Goal: Information Seeking & Learning: Learn about a topic

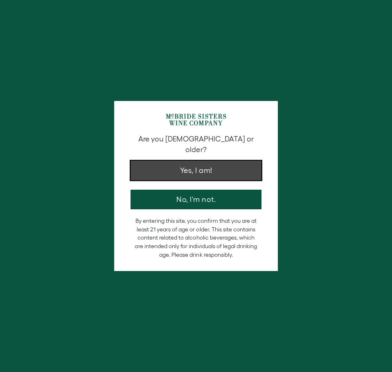
click at [210, 162] on button "Yes, I am!" at bounding box center [196, 171] width 131 height 20
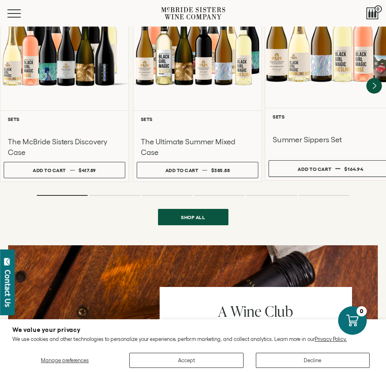
scroll to position [696, 0]
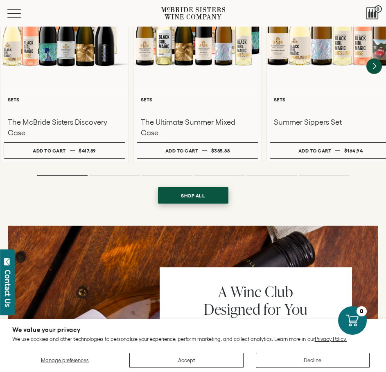
click at [188, 189] on span "Shop all" at bounding box center [193, 196] width 44 height 16
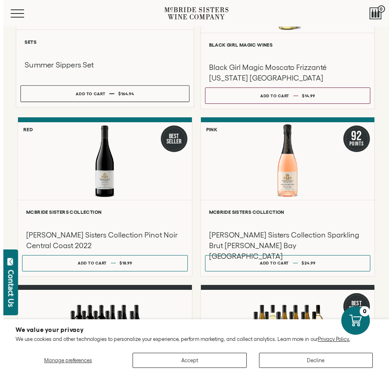
scroll to position [205, 0]
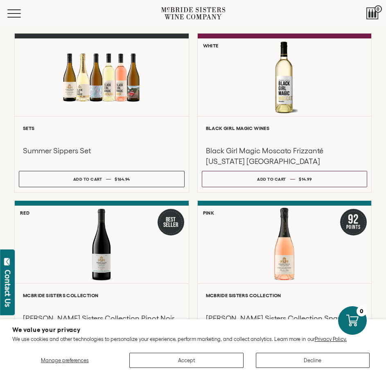
click at [14, 19] on div "Menu" at bounding box center [84, 13] width 154 height 27
click at [15, 15] on button "Menu" at bounding box center [21, 13] width 29 height 8
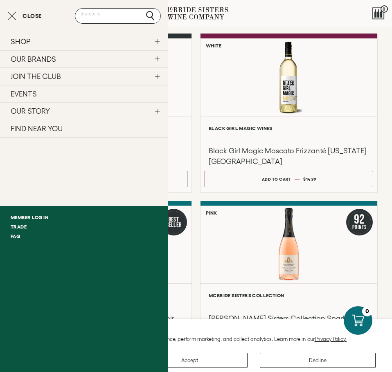
click at [27, 111] on link "OUR STORY" at bounding box center [84, 111] width 168 height 18
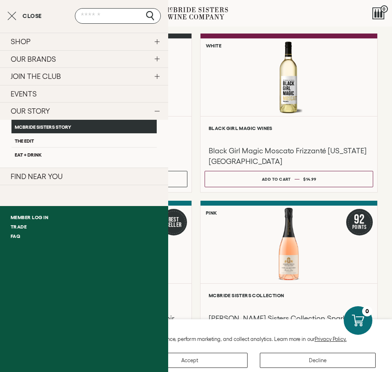
click at [26, 128] on link "McBride Sisters Story" at bounding box center [83, 127] width 145 height 14
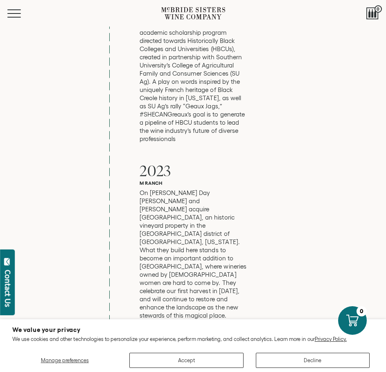
scroll to position [3314, 0]
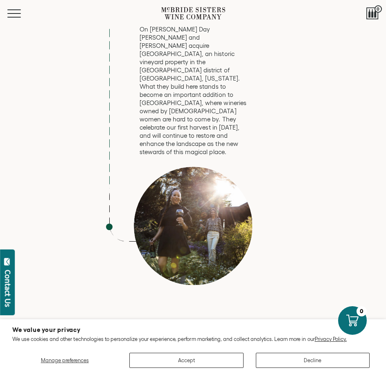
click at [272, 37] on div "2023 [GEOGRAPHIC_DATA] On [PERSON_NAME] Day [PERSON_NAME] and [PERSON_NAME] acq…" at bounding box center [193, 141] width 184 height 288
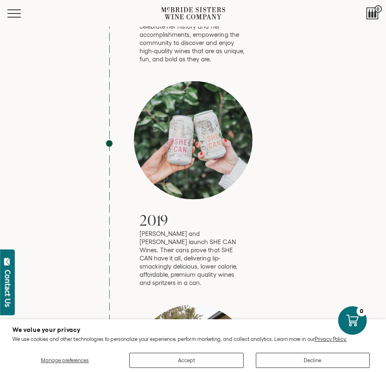
scroll to position [2046, 0]
